Goal: Transaction & Acquisition: Purchase product/service

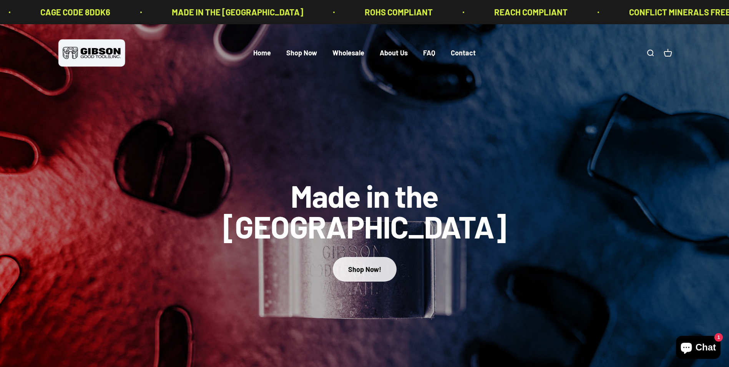
click at [372, 264] on div "Shop Now!" at bounding box center [364, 269] width 33 height 11
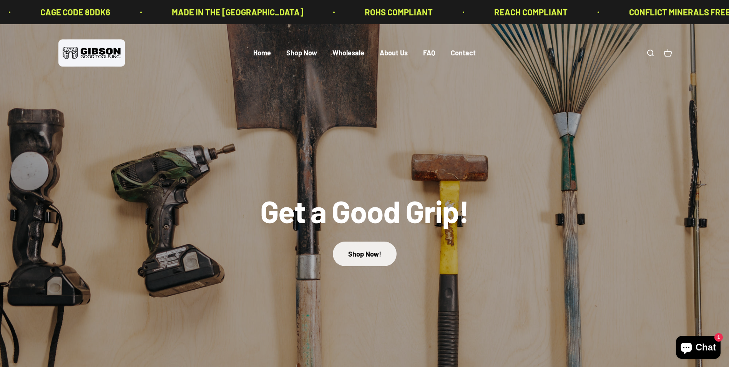
click at [373, 258] on link "Shop Now!" at bounding box center [365, 253] width 64 height 24
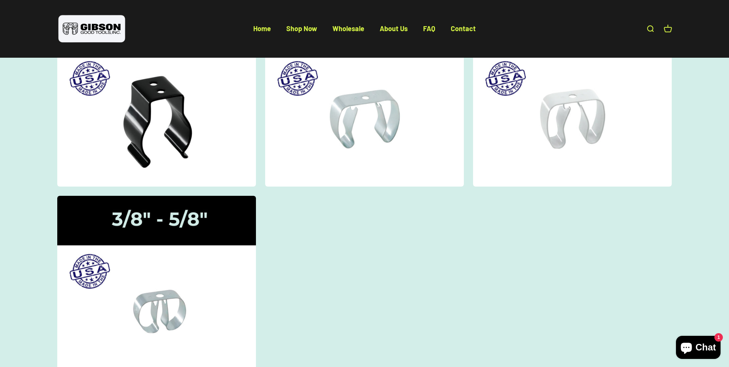
scroll to position [154, 0]
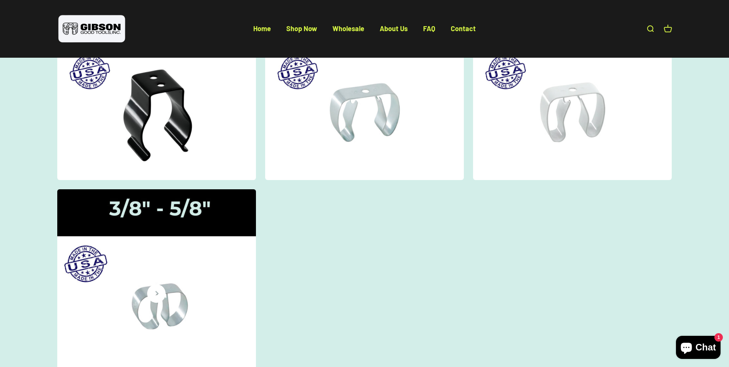
click at [166, 264] on img at bounding box center [156, 281] width 211 height 194
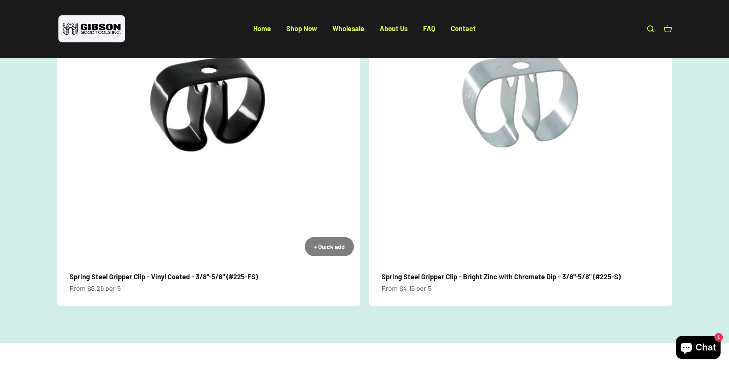
scroll to position [154, 0]
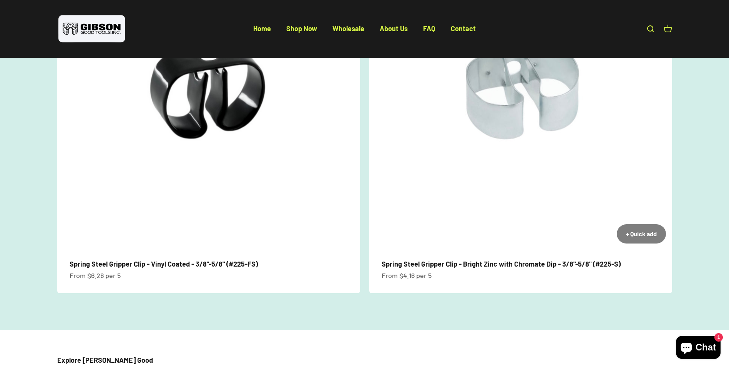
click at [536, 186] on img at bounding box center [520, 98] width 303 height 303
